Goal: Find specific fact: Find specific fact

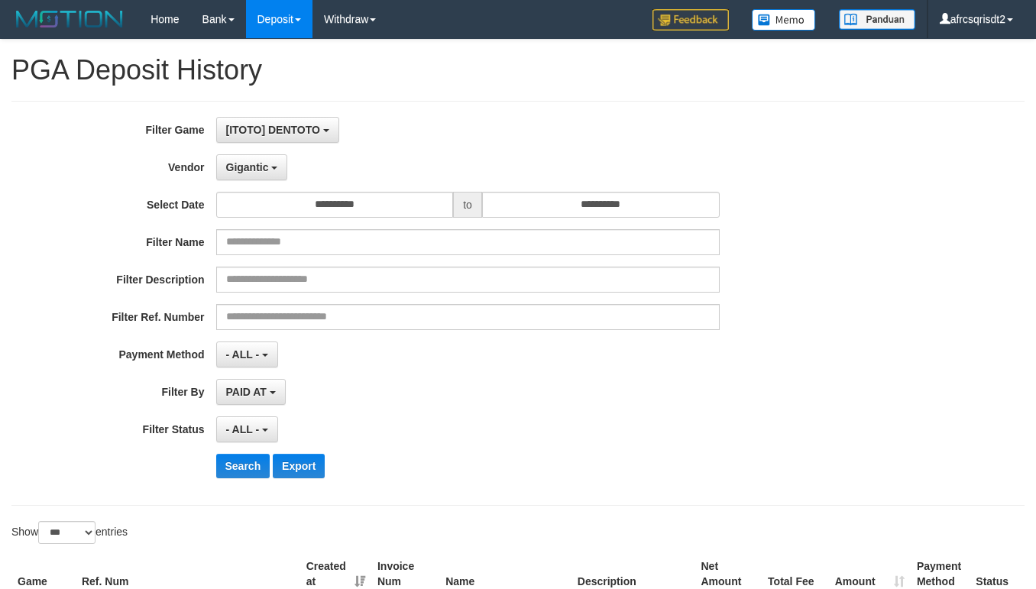
select select "**********"
select select "***"
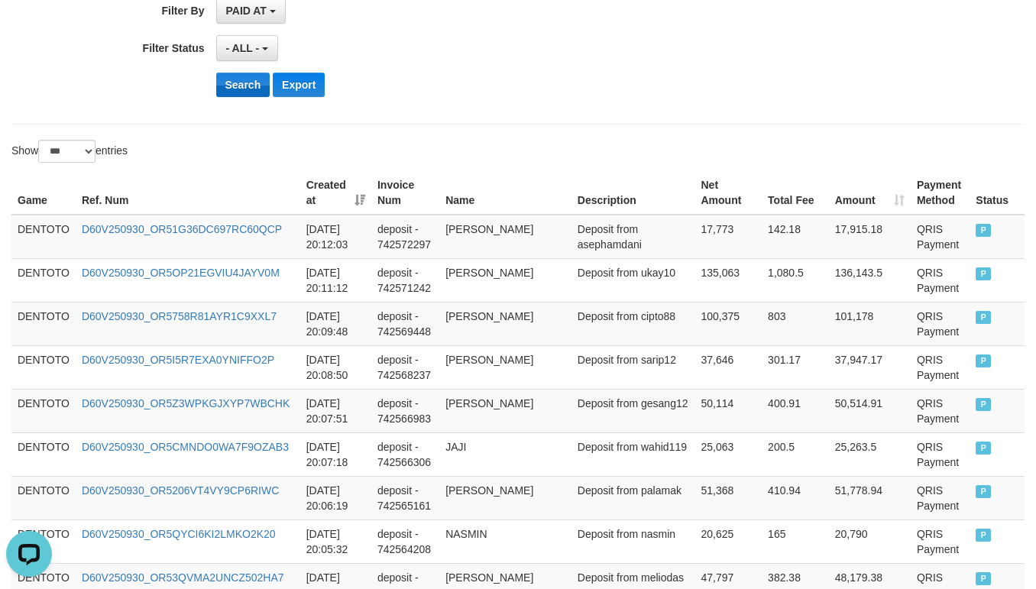
scroll to position [14, 0]
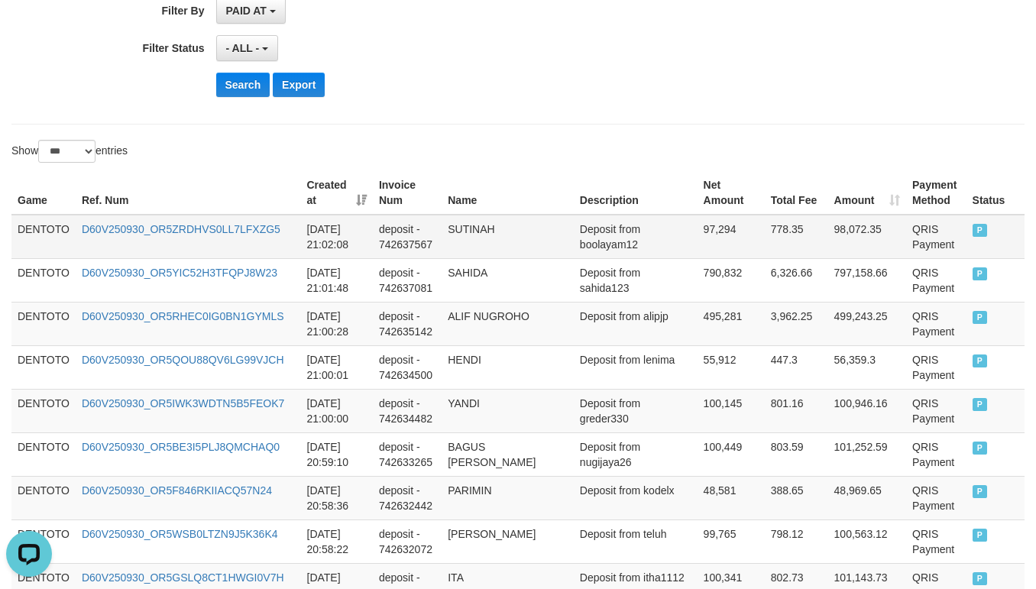
click at [23, 232] on td "DENTOTO" at bounding box center [43, 237] width 64 height 44
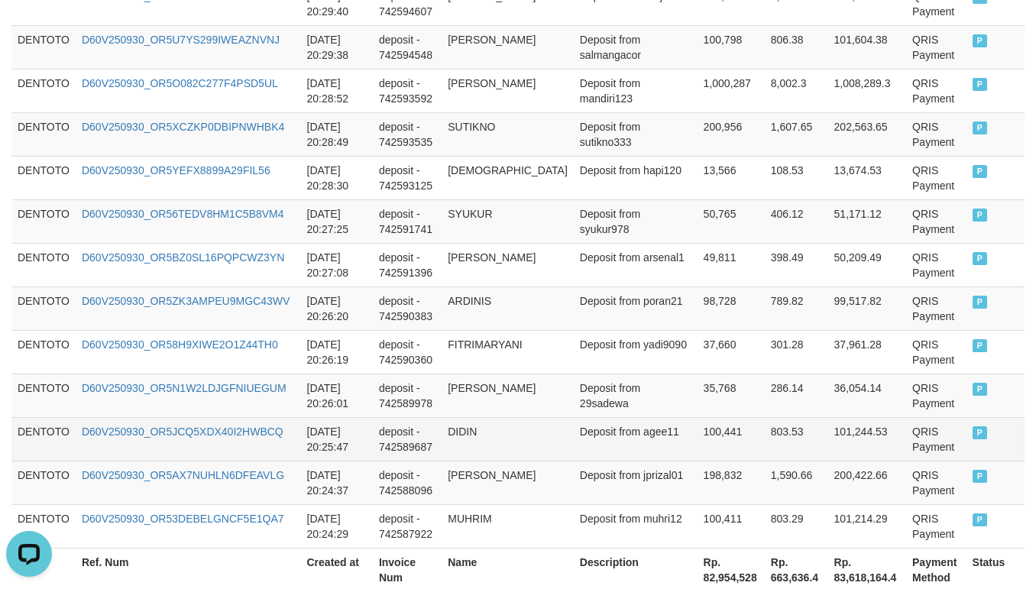
scroll to position [4566, 0]
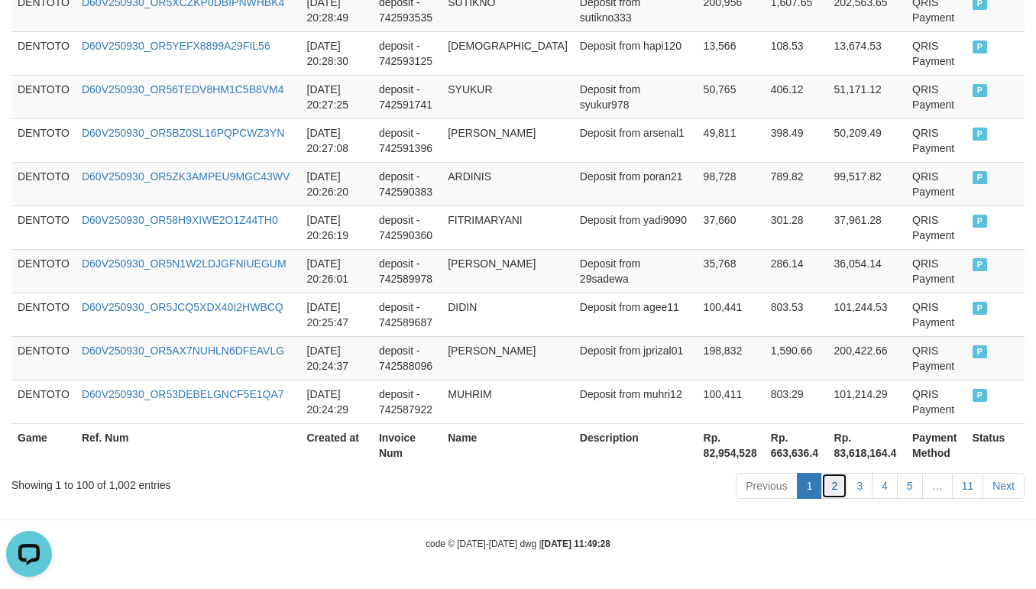
click at [830, 478] on link "2" at bounding box center [834, 486] width 26 height 26
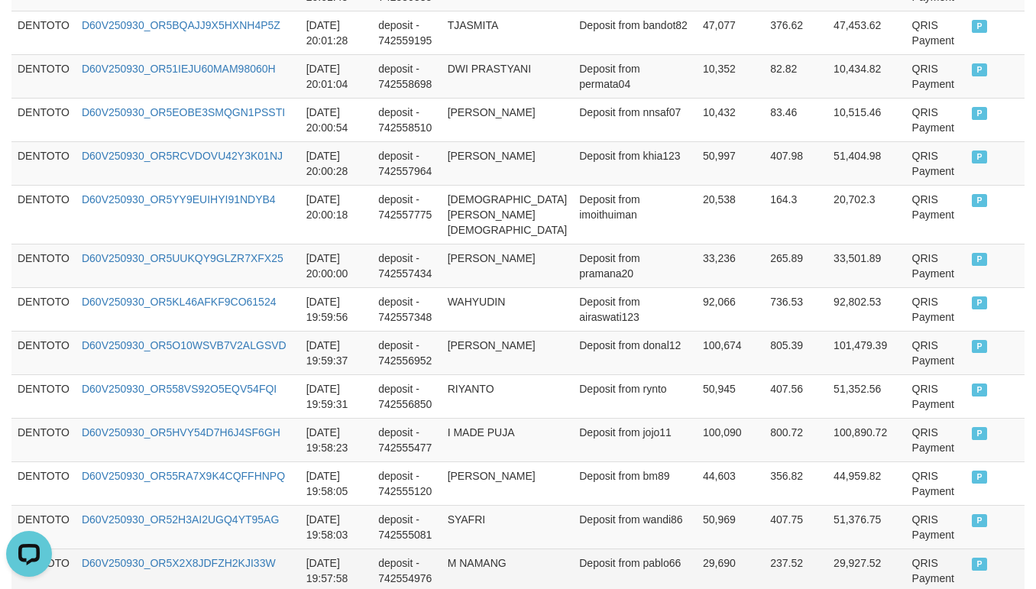
scroll to position [2288, 0]
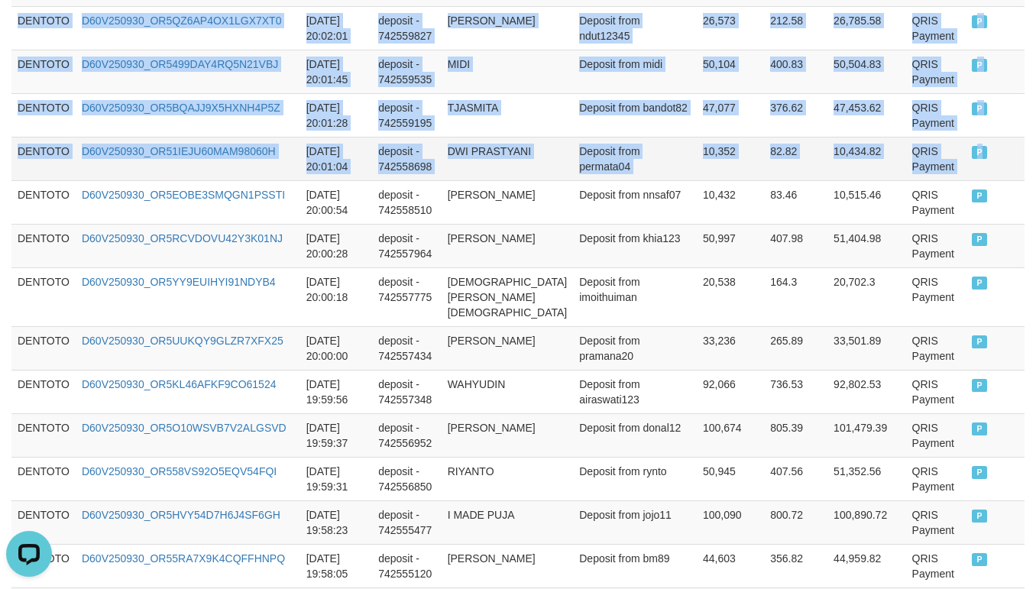
click at [966, 177] on td "P" at bounding box center [995, 159] width 59 height 44
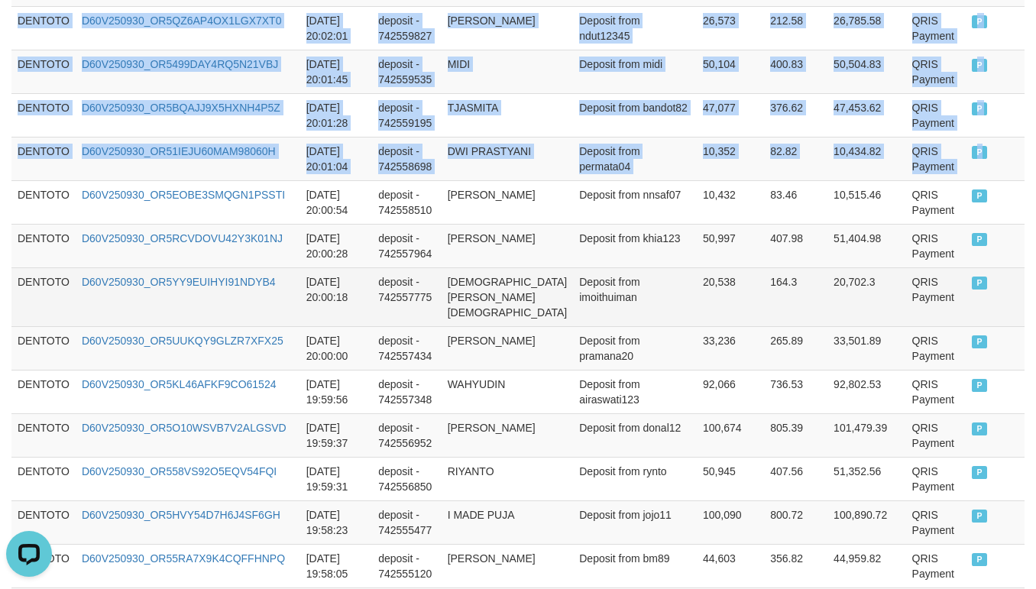
copy tbody "DENTOTO D60V250930_OR5XWHZ8LR5XX5V9FG7 2025-09-30 20:23:31 deposit - 742586684 …"
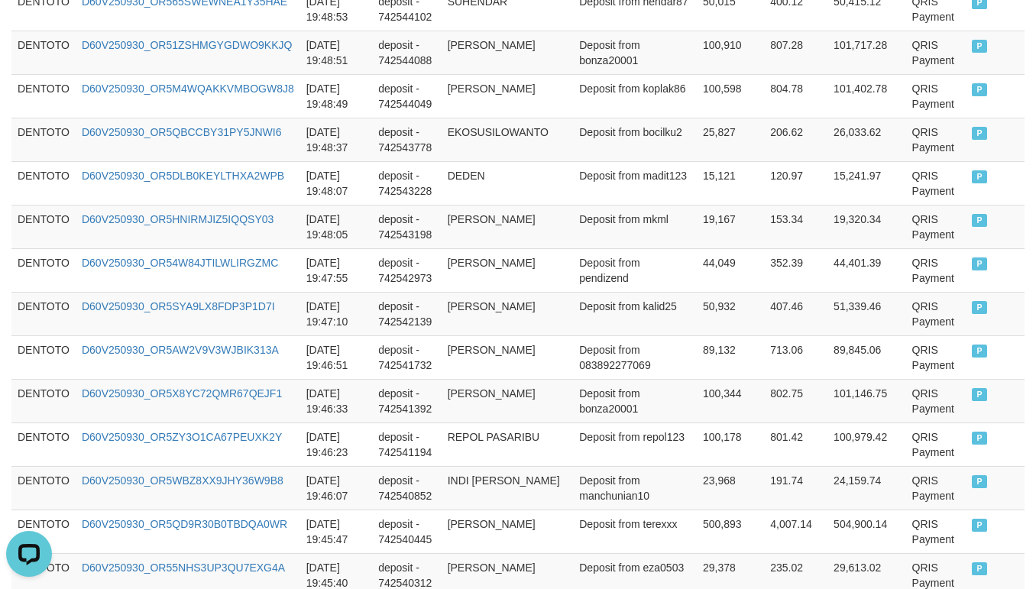
scroll to position [4582, 0]
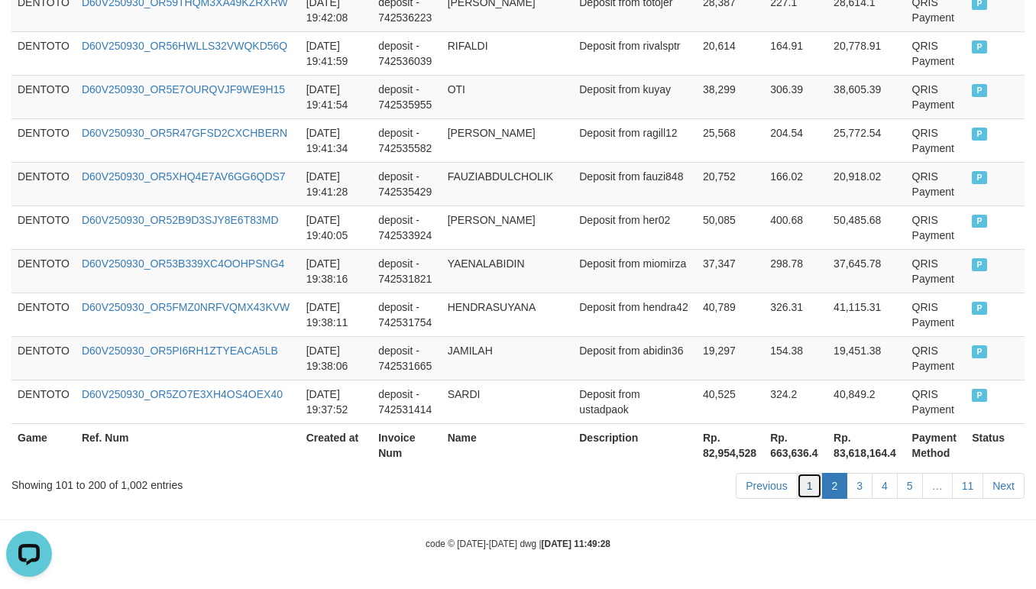
click at [808, 475] on link "1" at bounding box center [810, 486] width 26 height 26
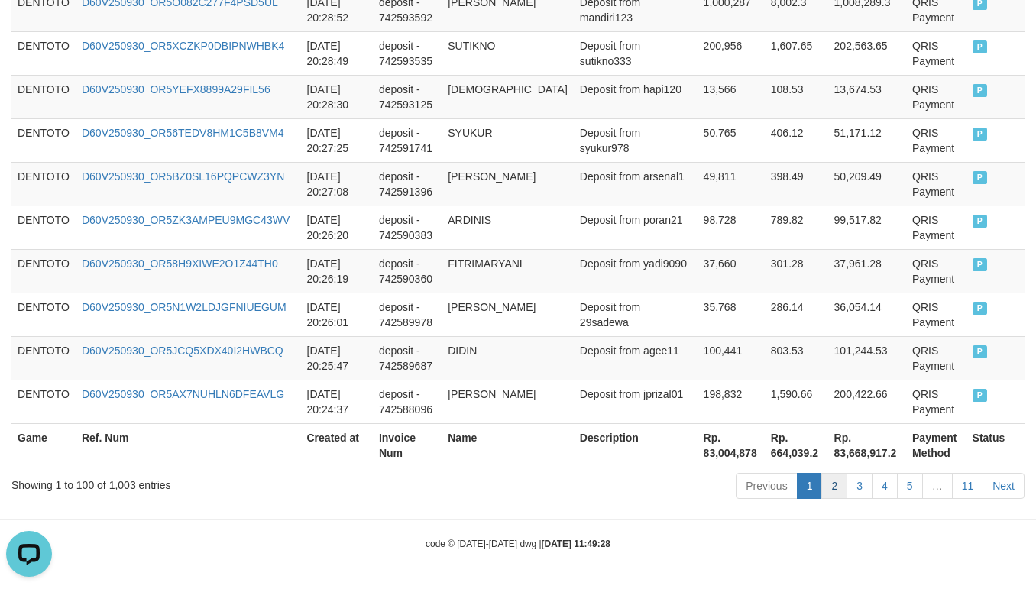
scroll to position [4566, 0]
click at [821, 484] on link "2" at bounding box center [834, 486] width 26 height 26
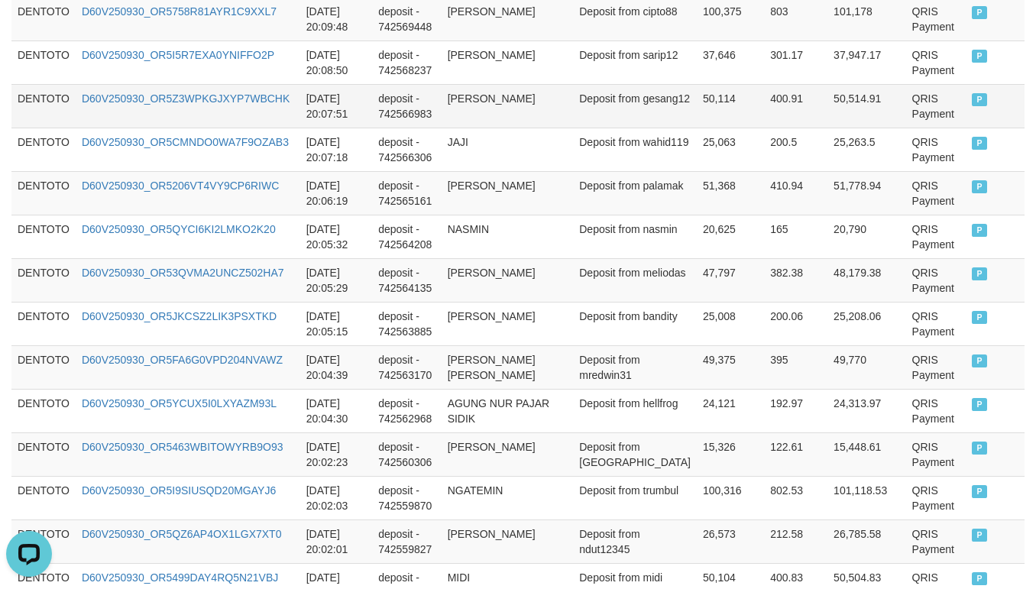
scroll to position [1907, 0]
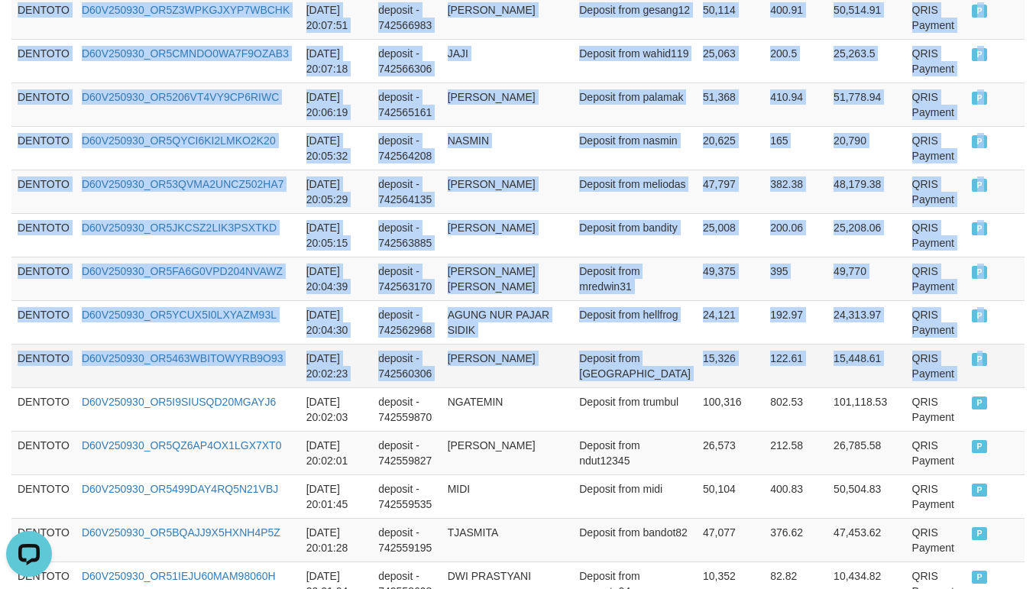
click at [972, 366] on span "P" at bounding box center [979, 359] width 15 height 13
copy tbody "DENTOTO D60V250930_OR53DEBELGNCF5E1QA7 2025-09-30 20:24:29 deposit - 742587922 …"
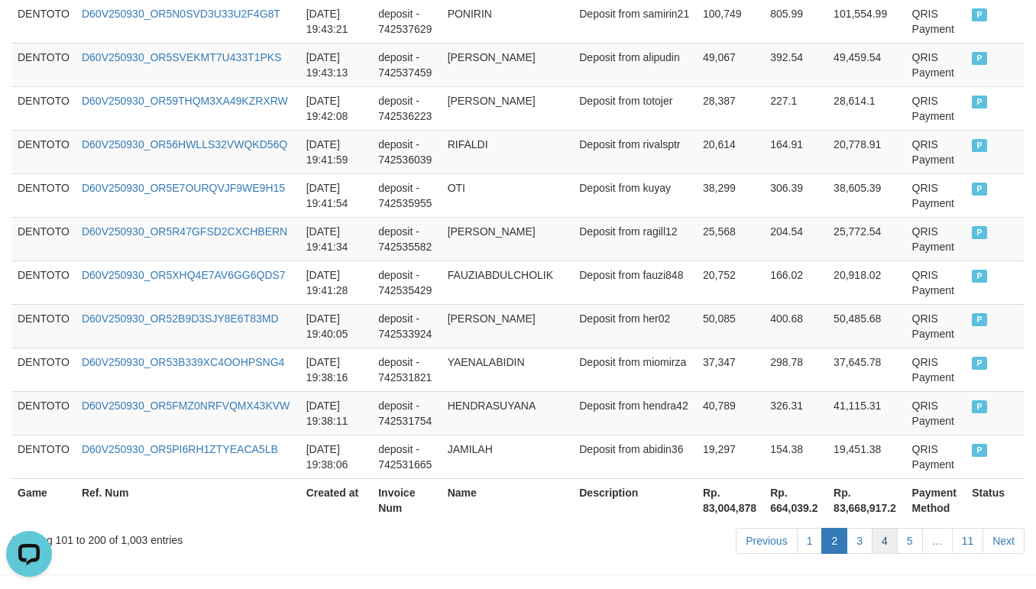
scroll to position [4582, 0]
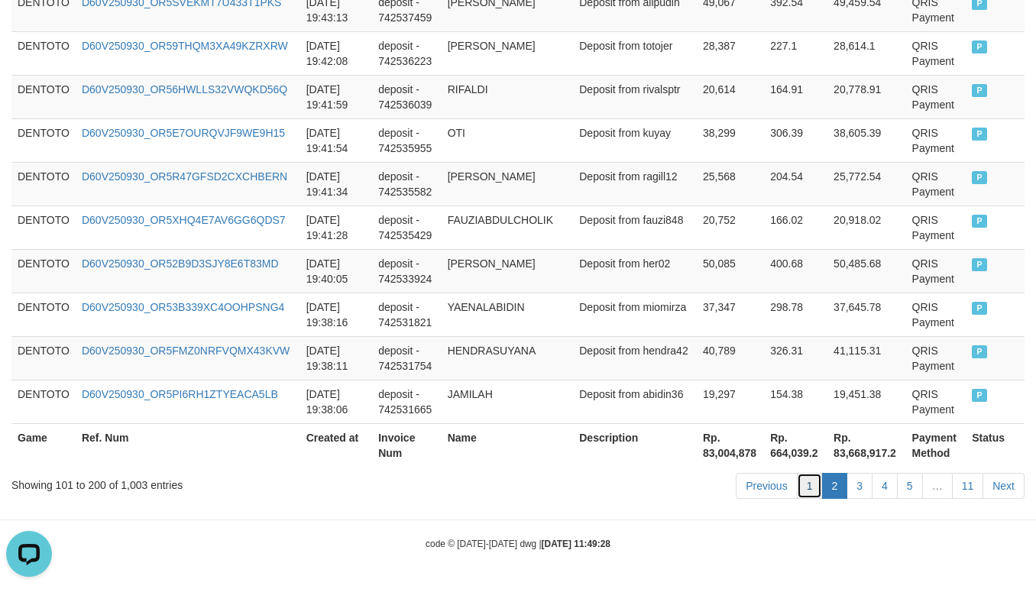
click at [805, 488] on link "1" at bounding box center [810, 486] width 26 height 26
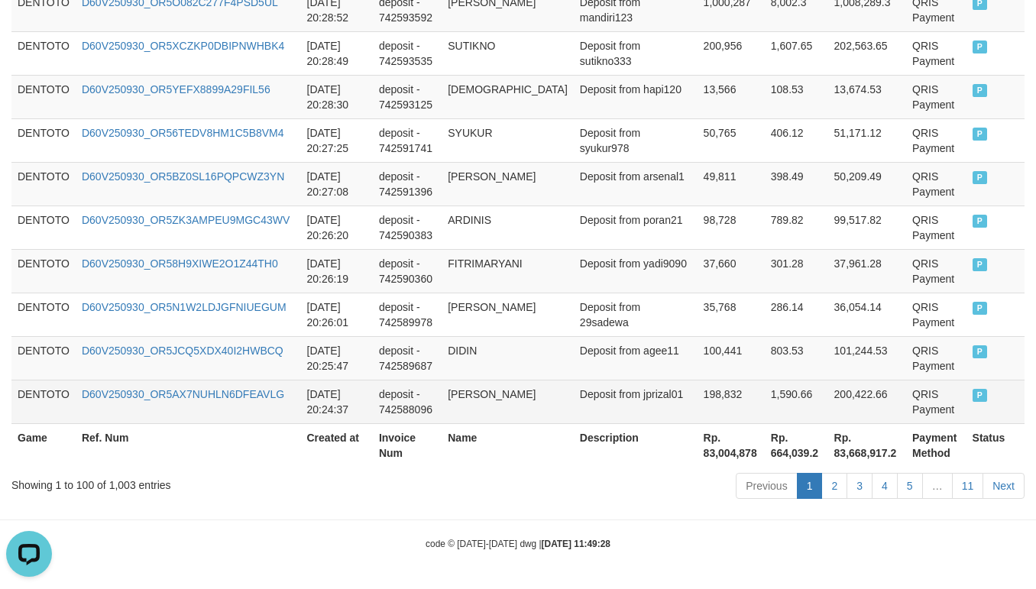
click at [973, 397] on span "P" at bounding box center [980, 395] width 15 height 13
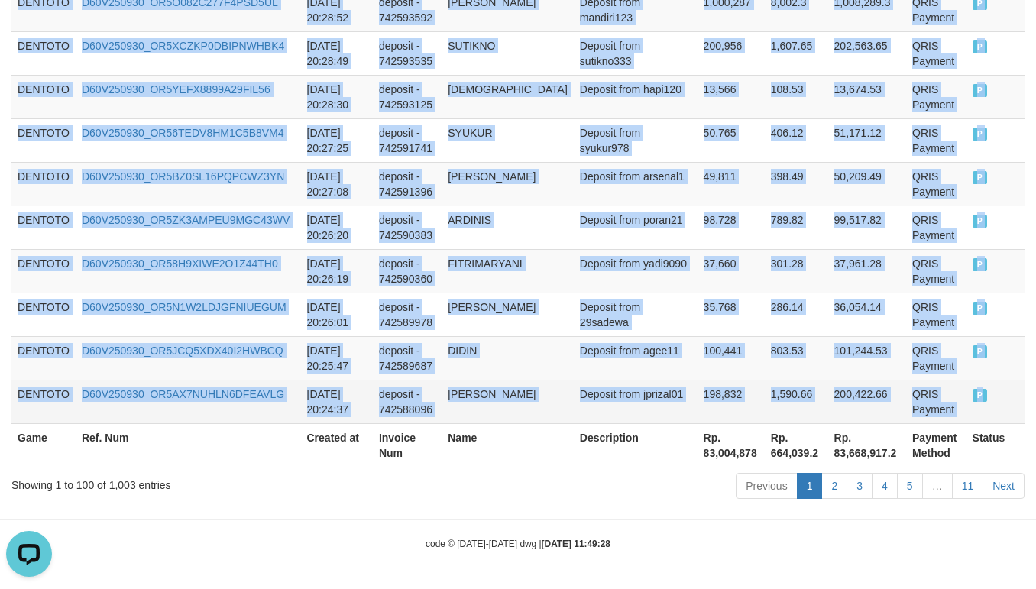
copy tbody "DENTOTO D60V250930_OR5DG2OWWNPILU2L8P7 2025-09-30 21:02:24 deposit - 742637923 …"
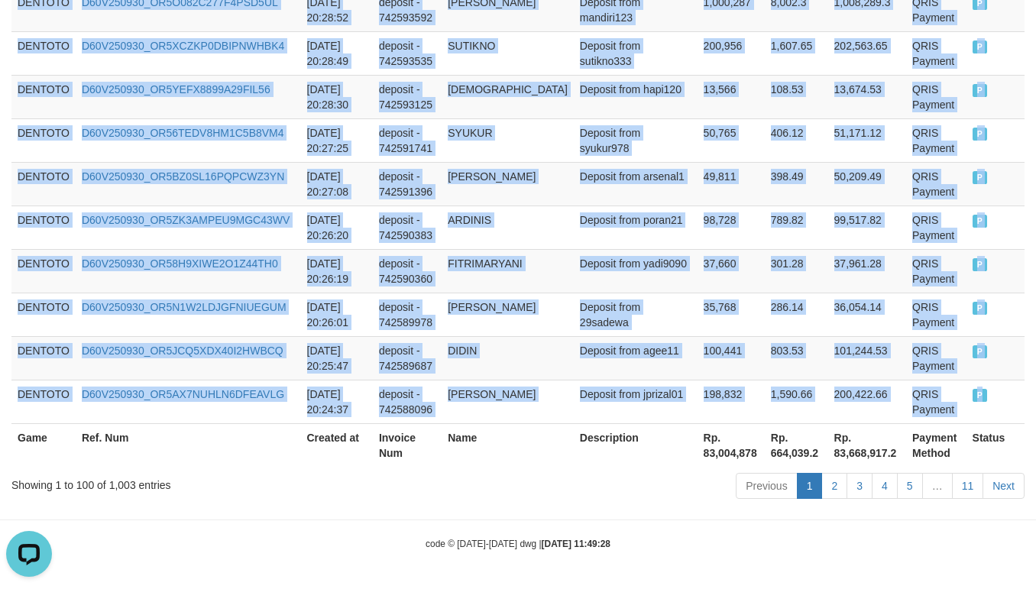
copy tbody "DENTOTO D60V250930_OR5DG2OWWNPILU2L8P7 2025-09-30 21:02:24 deposit - 742637923 …"
click at [525, 271] on td "FITRIMARYANI" at bounding box center [508, 271] width 132 height 44
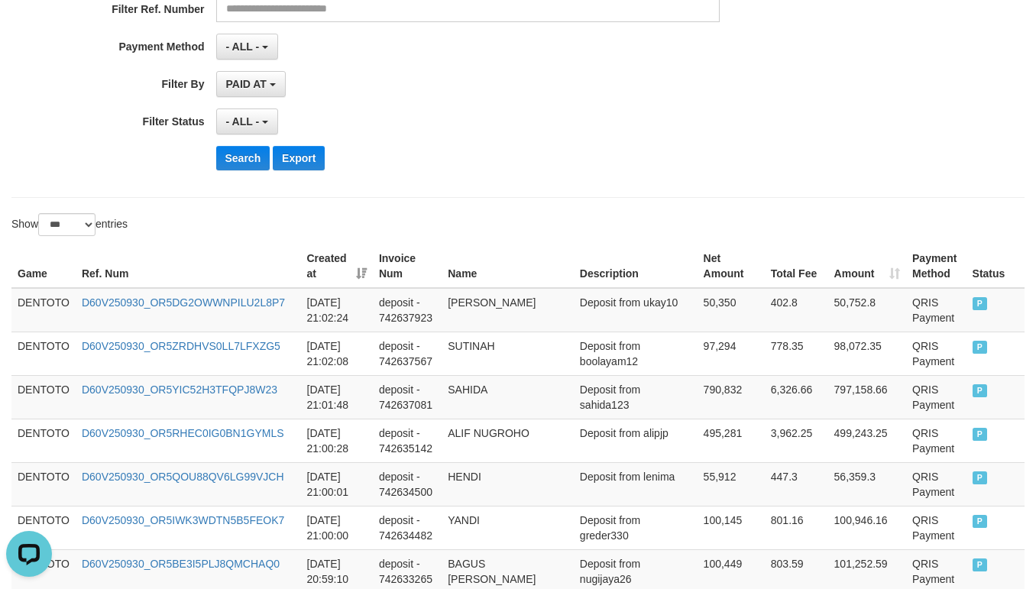
scroll to position [381, 0]
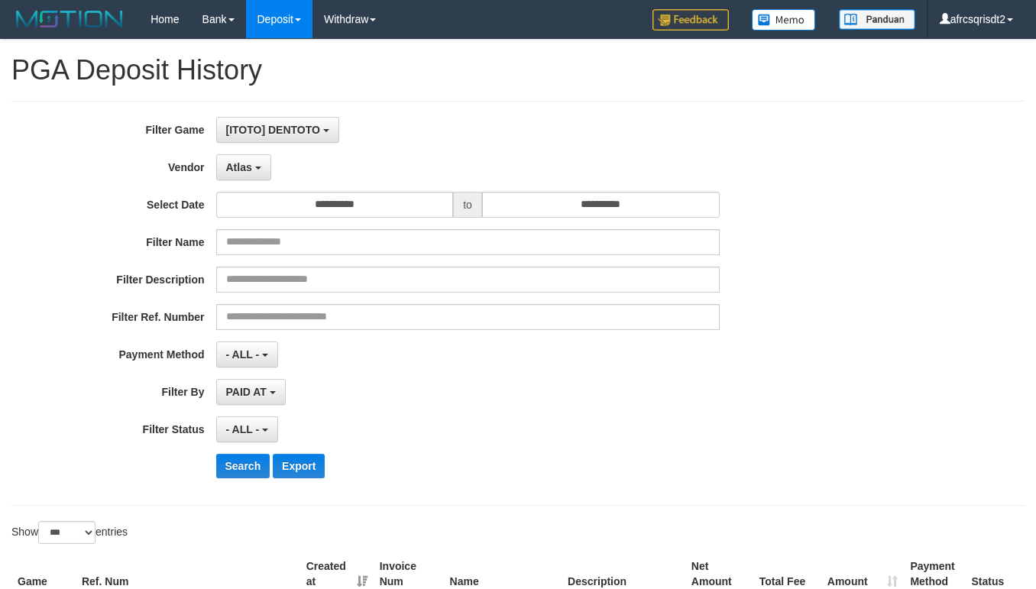
select select "**********"
select select "***"
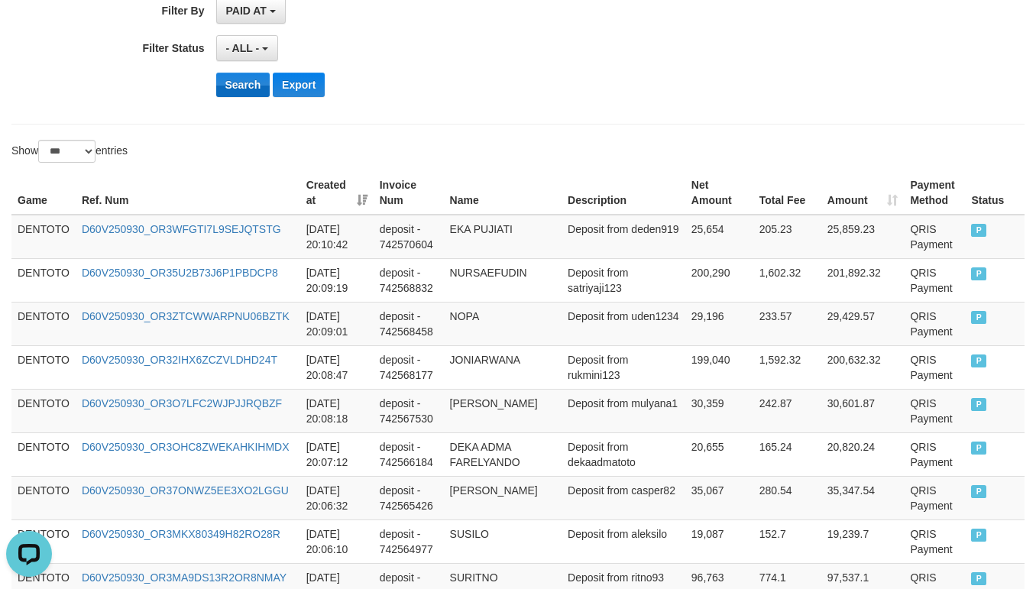
scroll to position [14, 0]
click at [241, 87] on button "Search" at bounding box center [243, 85] width 54 height 24
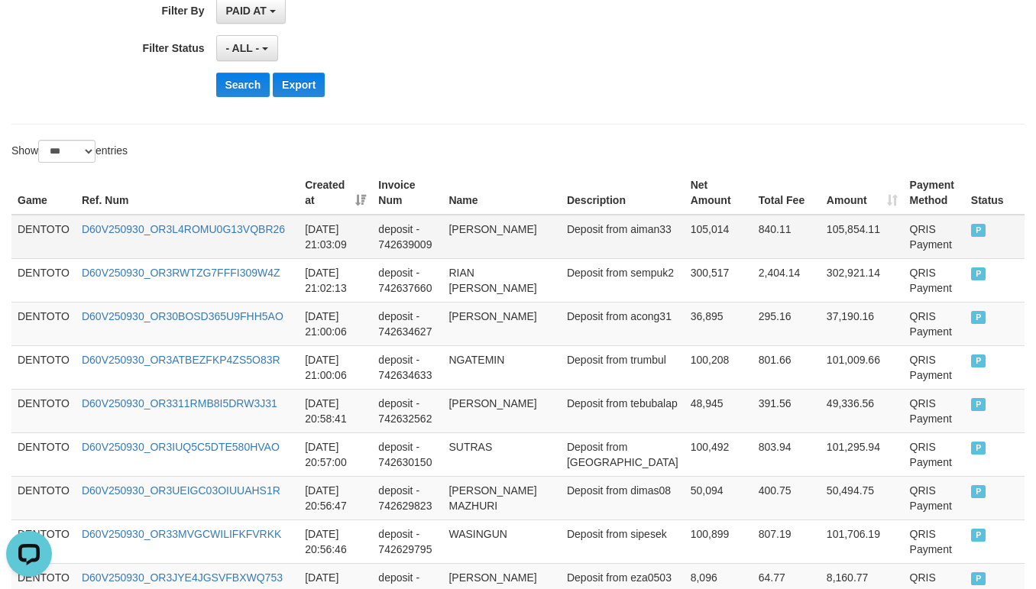
click at [47, 232] on td "DENTOTO" at bounding box center [43, 237] width 64 height 44
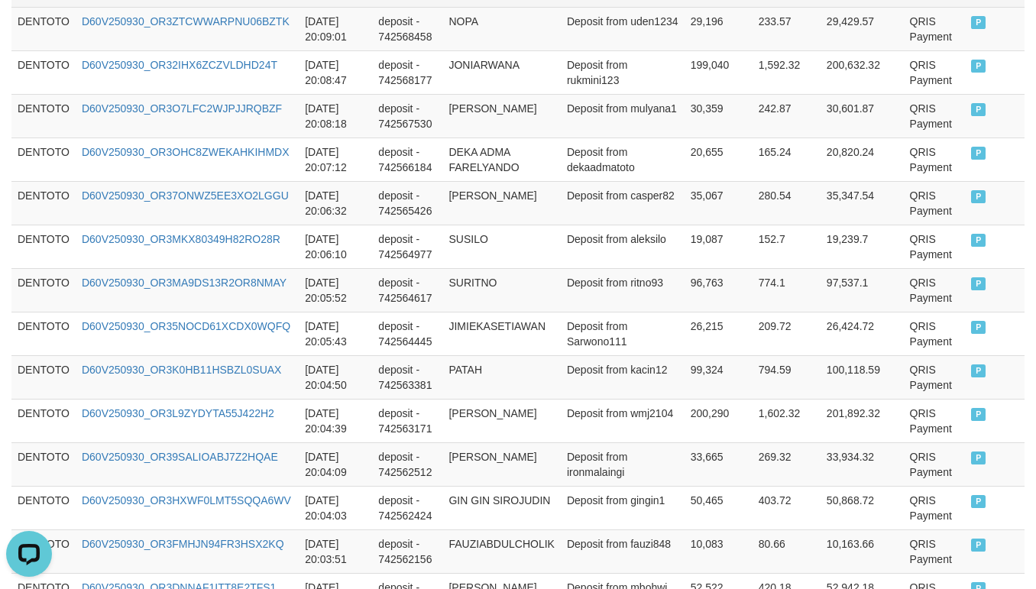
scroll to position [3801, 0]
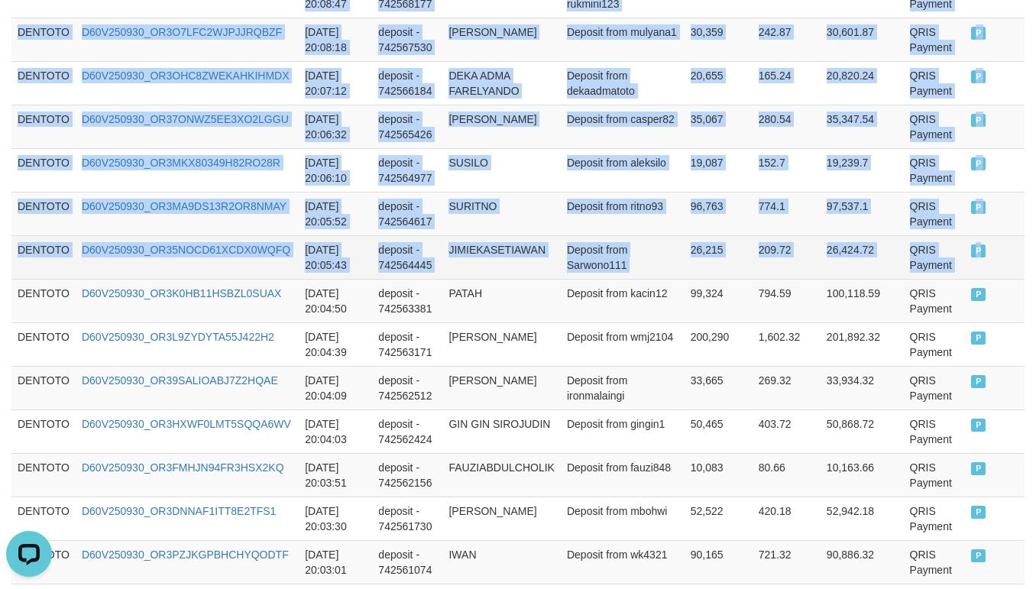
click at [965, 279] on td "P" at bounding box center [995, 257] width 60 height 44
copy tbody "DENTOTO D60V250930_OR3L4ROMU0G13VQBR26 [DATE] 21:03:09 deposit - 742639009 [PER…"
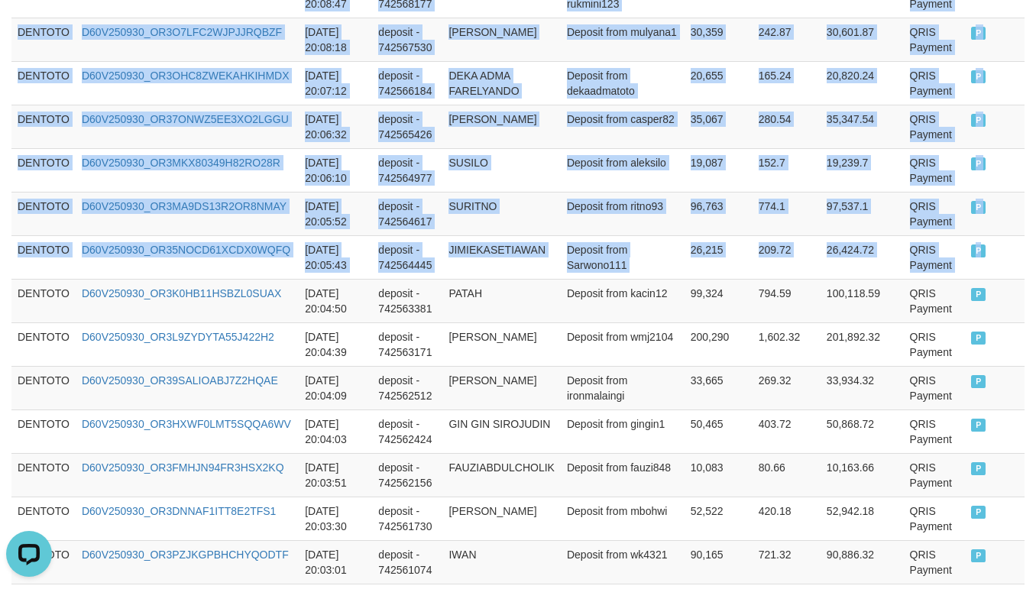
copy tbody "DENTOTO D60V250930_OR3L4ROMU0G13VQBR26 [DATE] 21:03:09 deposit - 742639009 [PER…"
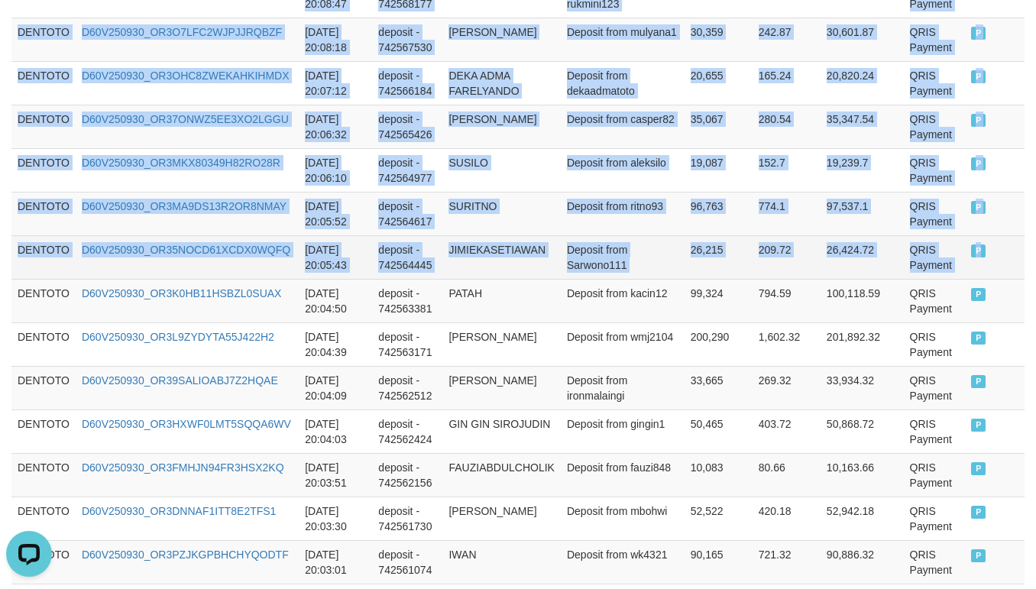
click at [695, 279] on td "26,215" at bounding box center [719, 257] width 68 height 44
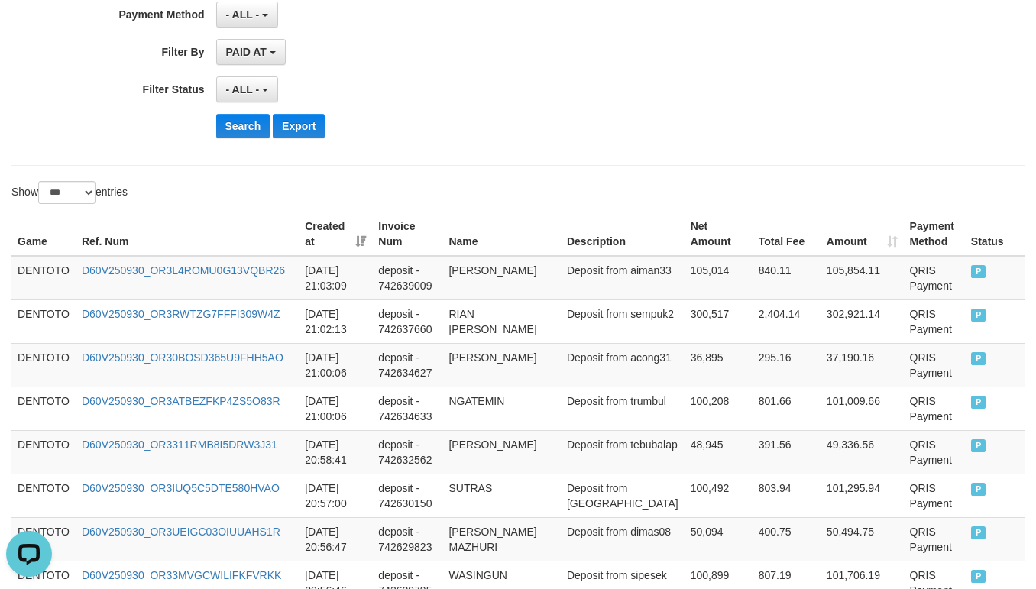
scroll to position [381, 0]
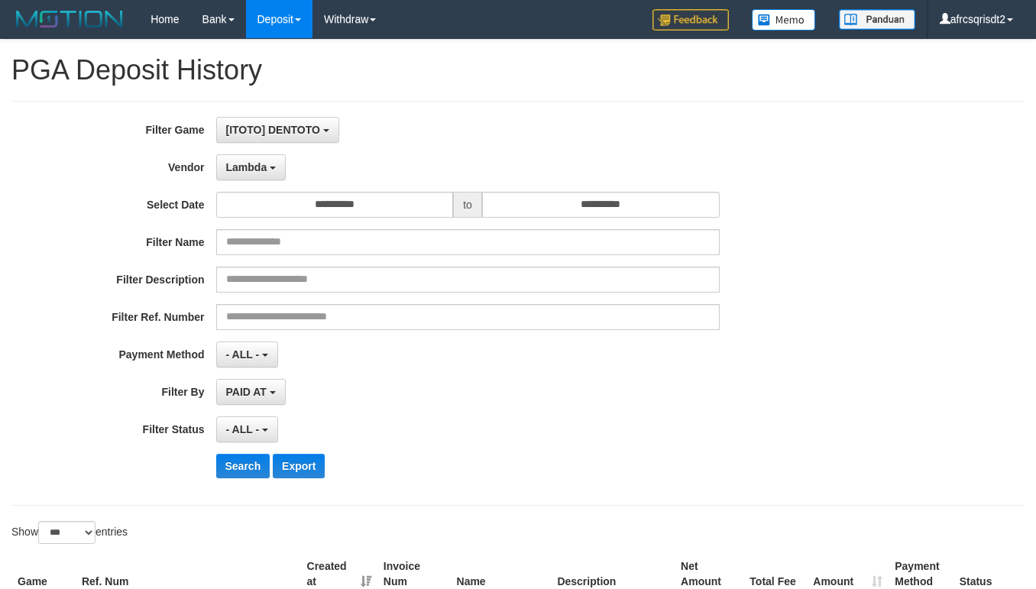
select select "**********"
select select "***"
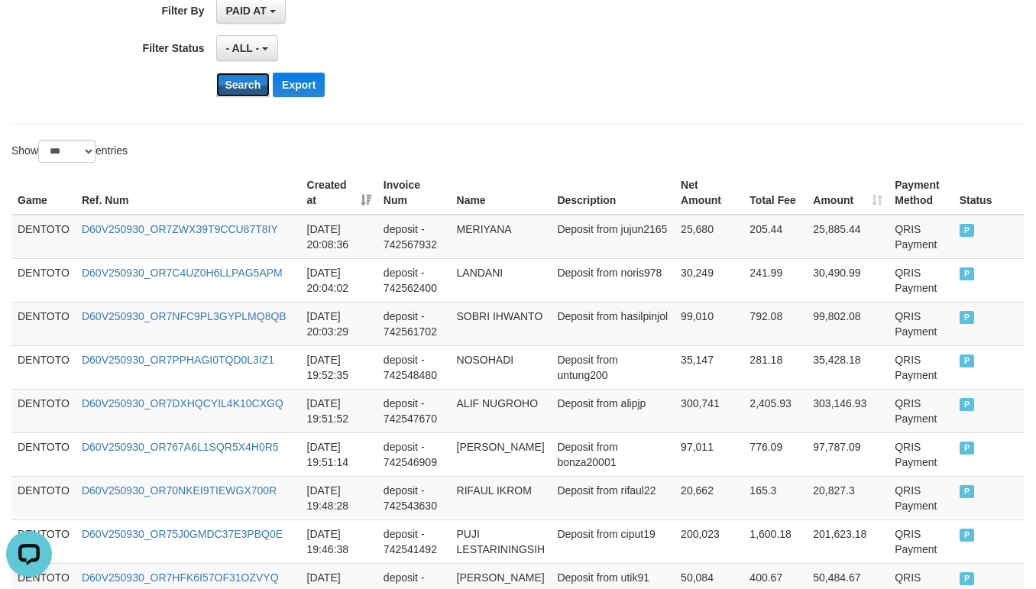
scroll to position [14, 0]
click at [262, 94] on button "Search" at bounding box center [243, 85] width 54 height 24
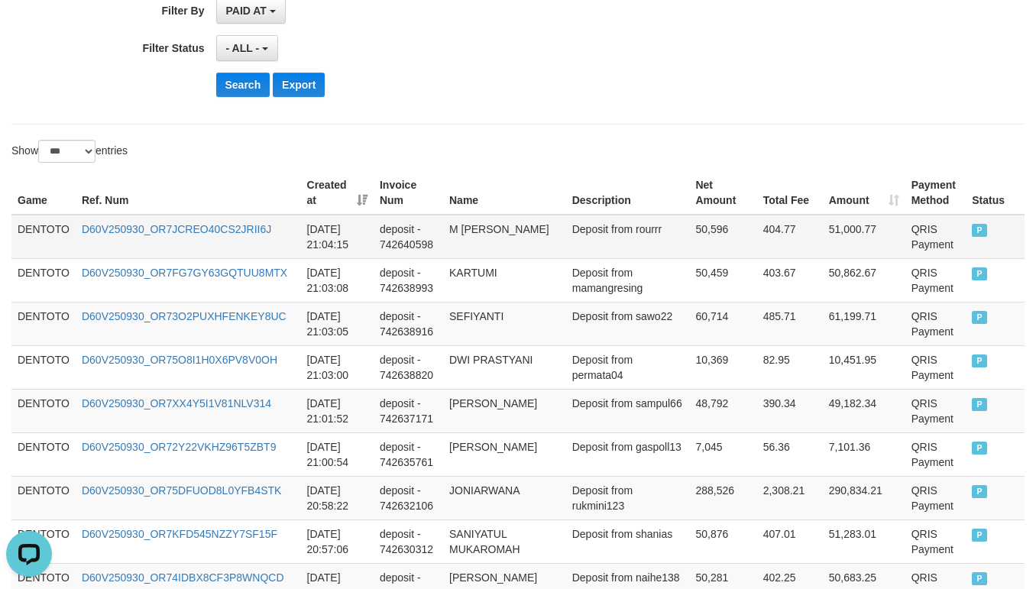
click at [47, 227] on td "DENTOTO" at bounding box center [43, 237] width 64 height 44
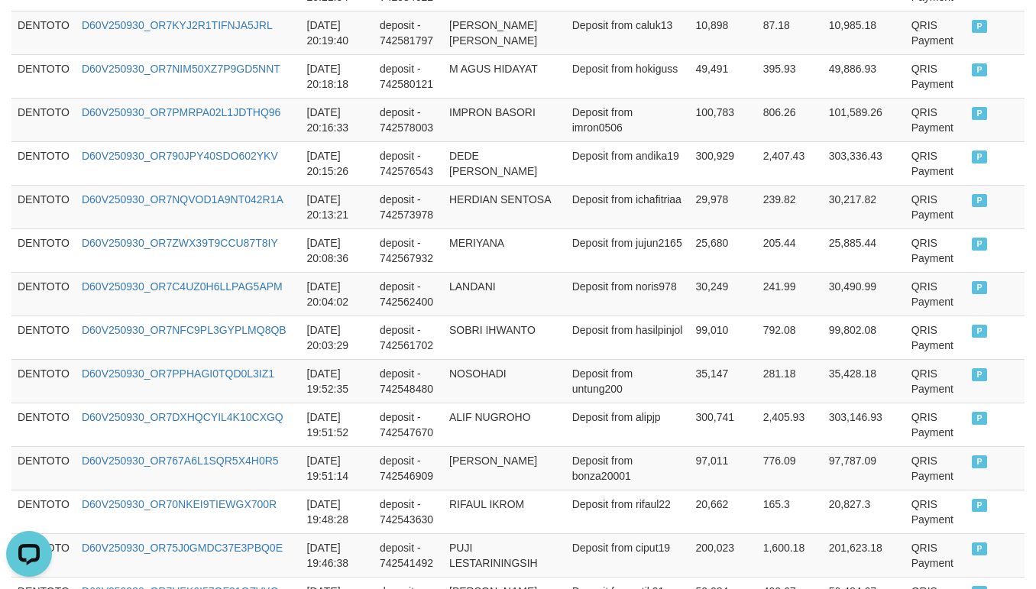
scroll to position [2674, 0]
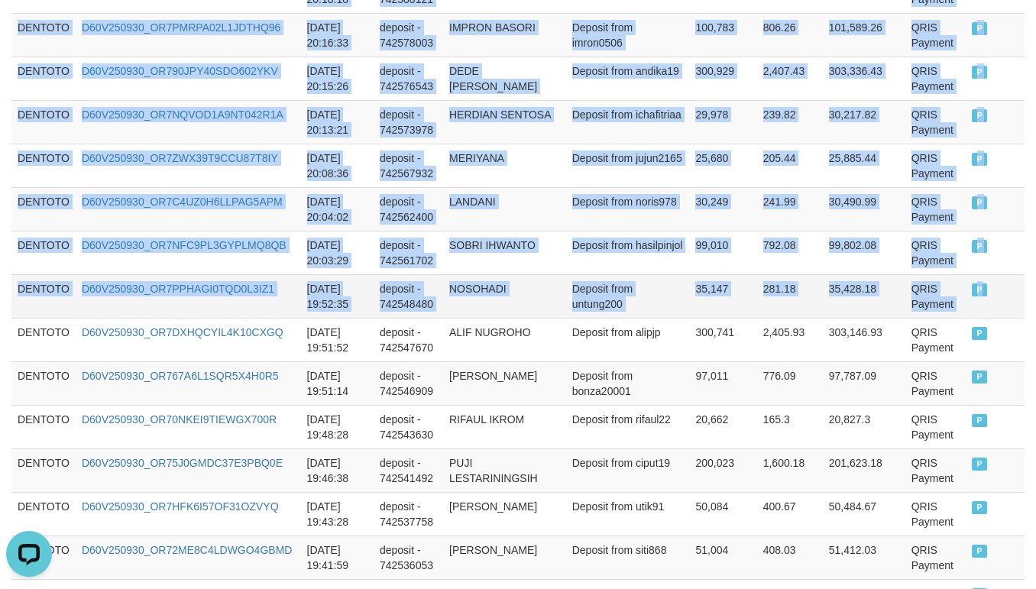
click at [966, 301] on td "P" at bounding box center [995, 296] width 59 height 44
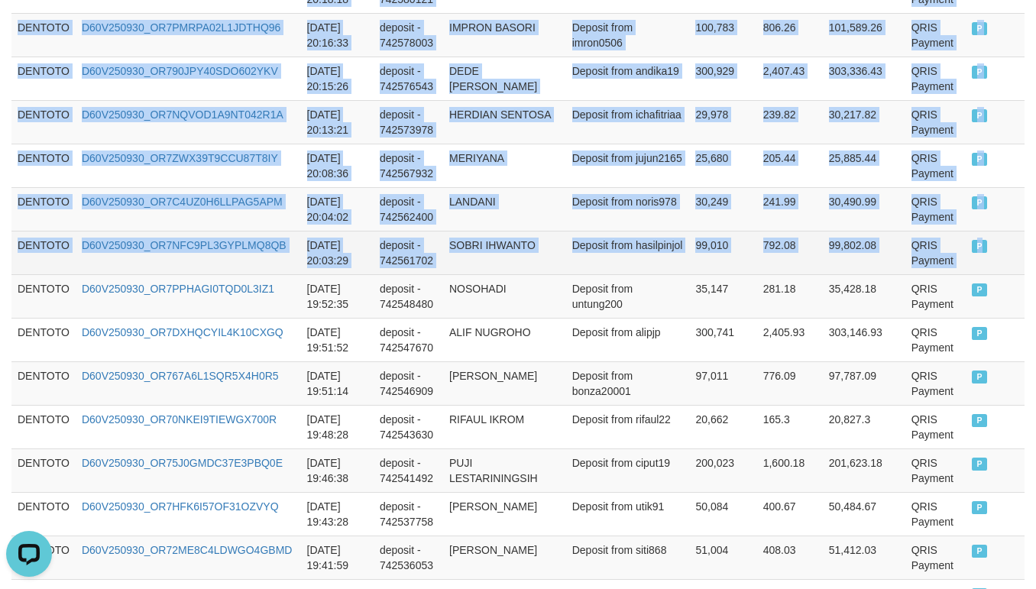
click at [970, 274] on td "P" at bounding box center [995, 253] width 59 height 44
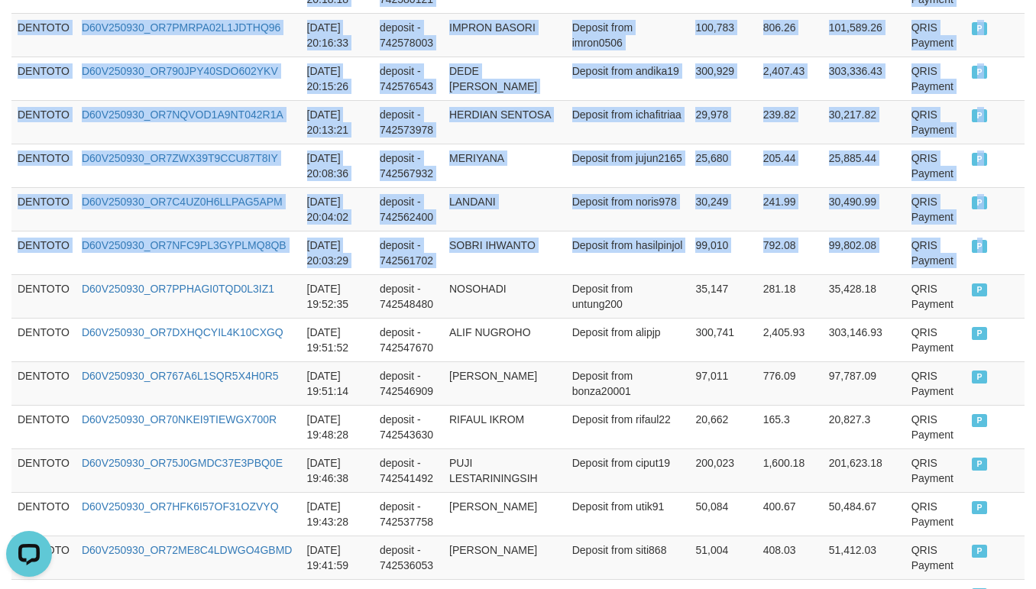
copy tbody "DENTOTO D60V250930_OR7JCREO40CS2JRII6J 2025-09-30 21:04:15 deposit - 742640598 …"
click at [555, 231] on td "LANDANI" at bounding box center [504, 209] width 123 height 44
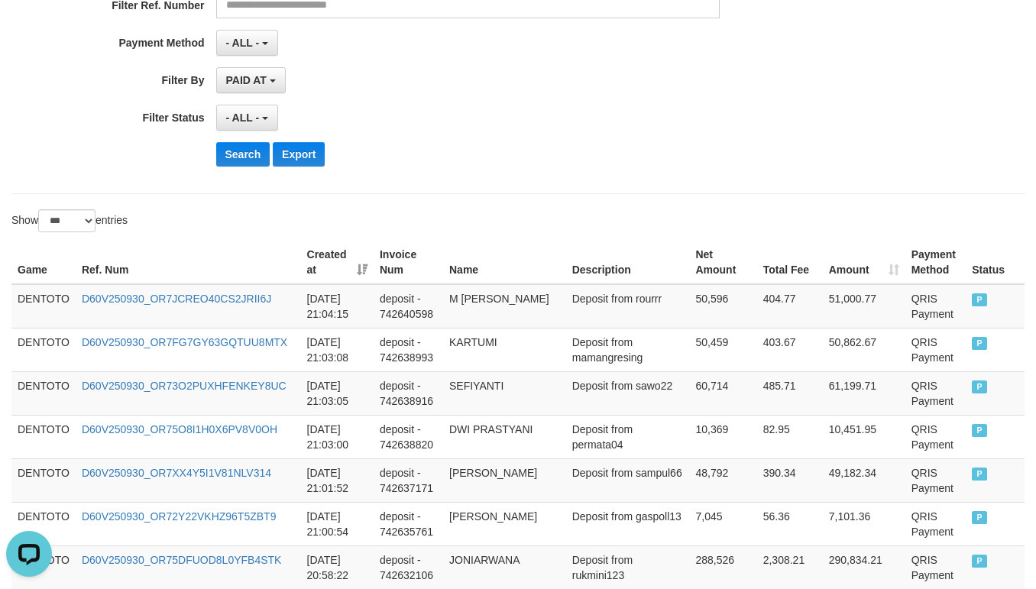
scroll to position [381, 0]
